Goal: Task Accomplishment & Management: Use online tool/utility

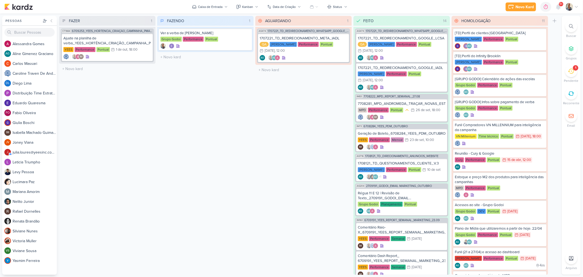
click at [565, 74] on li "1 [GEOGRAPHIC_DATA]" at bounding box center [571, 74] width 19 height 18
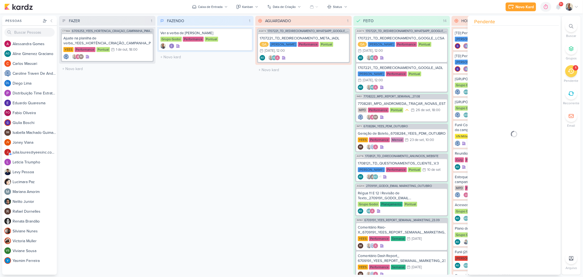
click at [571, 74] on div "1" at bounding box center [571, 71] width 12 height 12
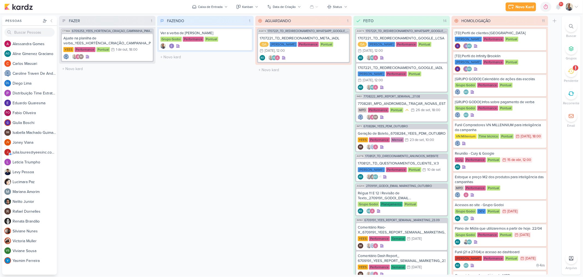
click at [571, 74] on div "1" at bounding box center [571, 71] width 12 height 12
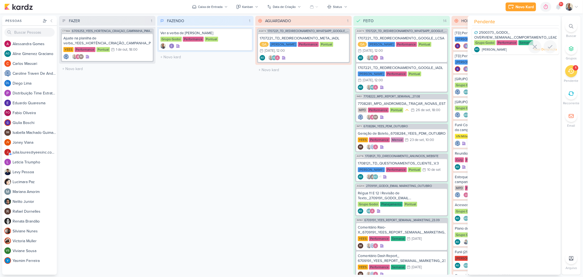
click at [500, 36] on span "2500373_GODOI_ OVERVIEW_SEMANAL_COMPORTAMENTO_LEADS" at bounding box center [517, 34] width 86 height 9
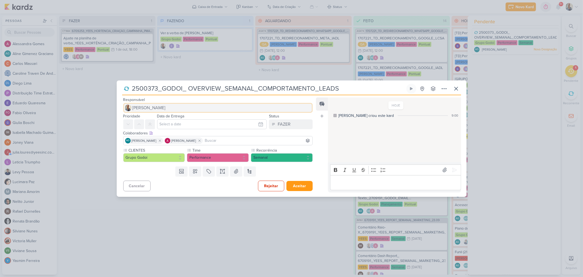
click at [173, 103] on button "[PERSON_NAME]" at bounding box center [218, 108] width 190 height 10
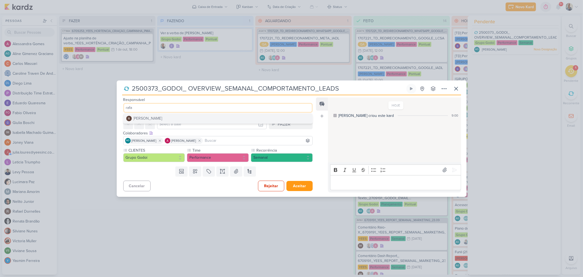
type input "rafa"
click at [154, 118] on div "[PERSON_NAME]" at bounding box center [147, 118] width 29 height 6
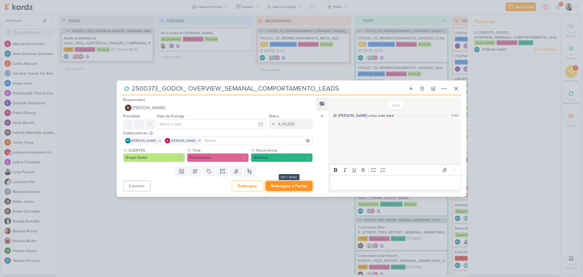
click at [289, 187] on button "Redesignar e Fechar" at bounding box center [288, 186] width 47 height 10
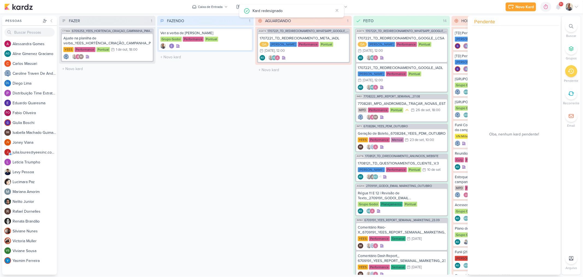
click at [289, 187] on div "AGUARDANDO 1 Mover Para Esquerda Mover Para Direita [GEOGRAPHIC_DATA] AG474 170…" at bounding box center [303, 145] width 96 height 259
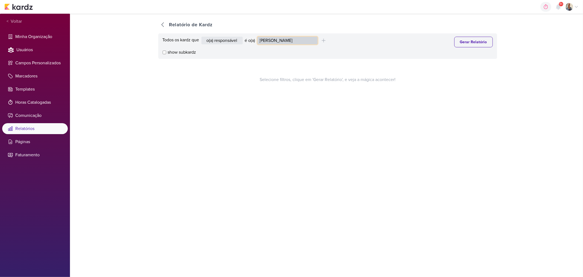
click at [274, 39] on select "Alessandra Gomes Aline Gimenez Graciano Caroline Traven De Andrade Distribuição…" at bounding box center [288, 41] width 60 height 8
select select "4176"
click at [259, 37] on select "Alessandra Gomes Aline Gimenez Graciano Caroline Traven De Andrade Distribuição…" at bounding box center [288, 41] width 60 height 8
click at [468, 37] on button "Gerar Relatório" at bounding box center [473, 42] width 39 height 11
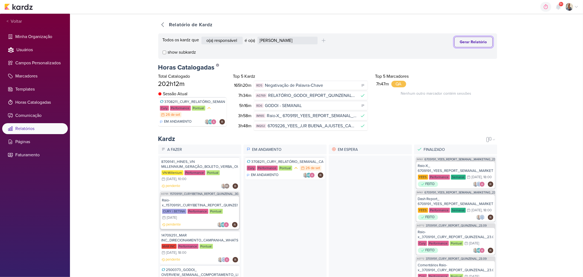
scroll to position [61, 0]
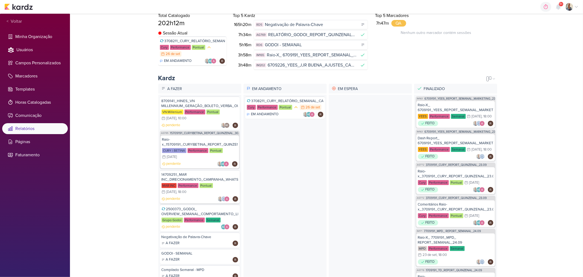
click at [183, 176] on div "14709251_MAR INC_DIRECIONAMENTO_CAMPANHA_WHATSAPP" at bounding box center [200, 177] width 77 height 10
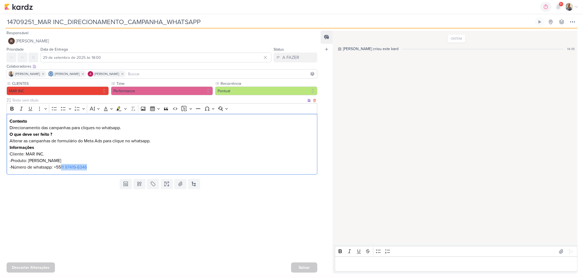
drag, startPoint x: 95, startPoint y: 169, endPoint x: 62, endPoint y: 168, distance: 32.8
click at [62, 168] on p "-Número de whatsapp: ‎[PHONE_NUMBER]" at bounding box center [162, 167] width 305 height 7
copy link "11 97419-6346"
